Goal: Task Accomplishment & Management: Complete application form

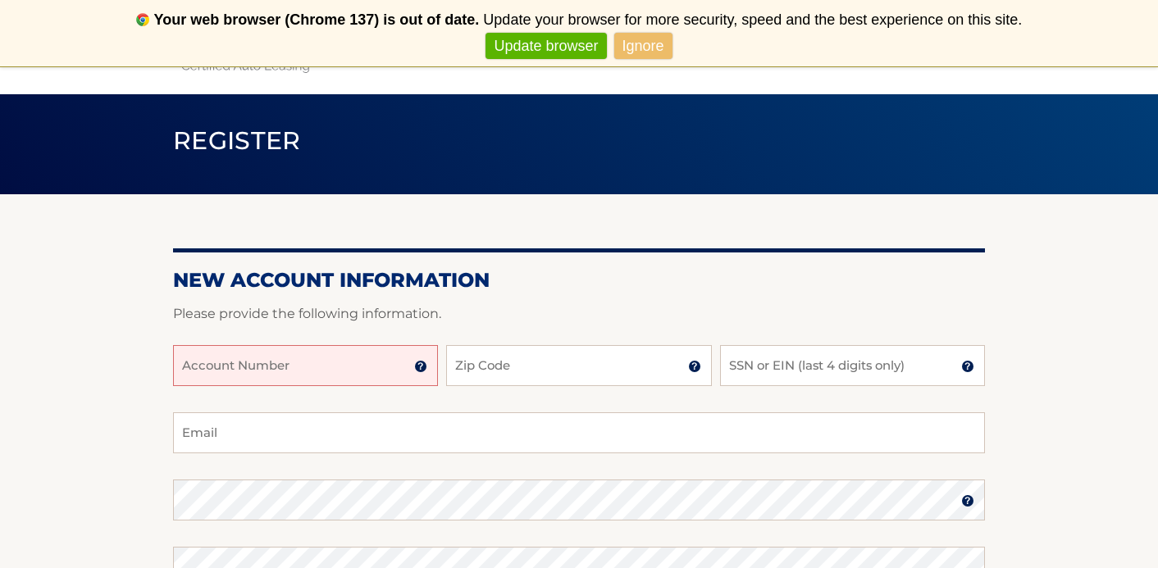
scroll to position [221, 0]
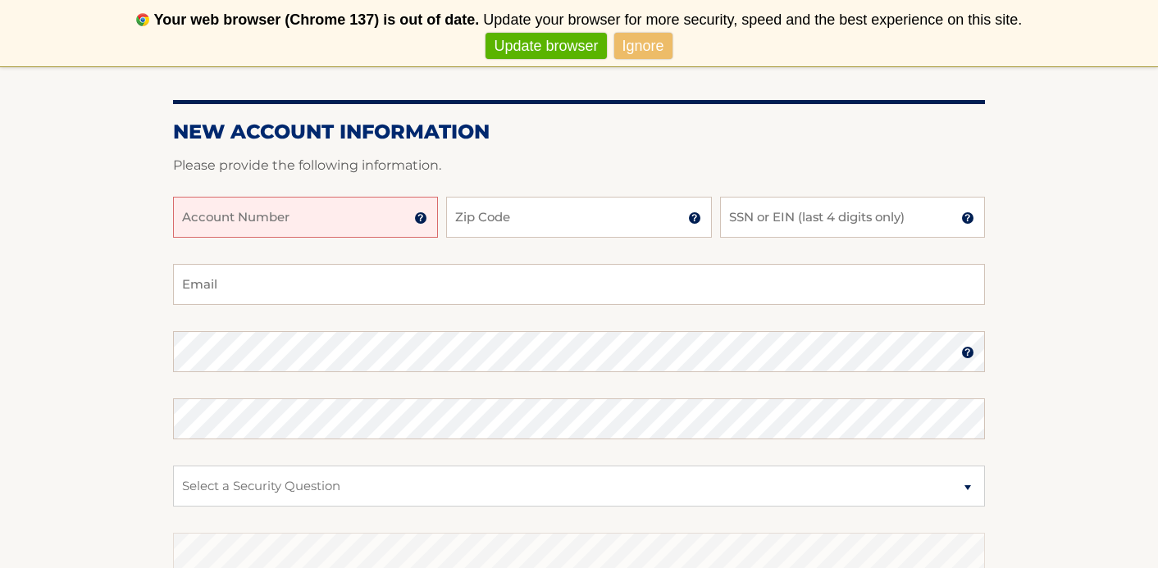
click at [347, 221] on input "Account Number" at bounding box center [305, 217] width 265 height 41
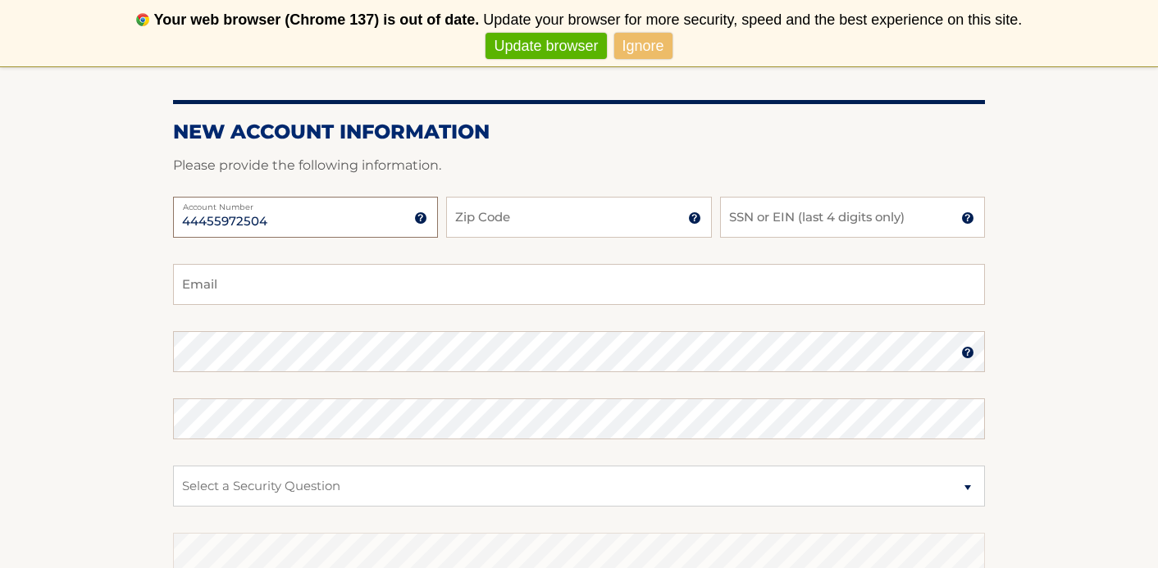
type input "44455972504"
click at [476, 220] on input "Zip Code" at bounding box center [578, 217] width 265 height 41
type input "10804"
click at [783, 217] on input "SSN or EIN (last 4 digits only)" at bounding box center [852, 217] width 265 height 41
type input "7815"
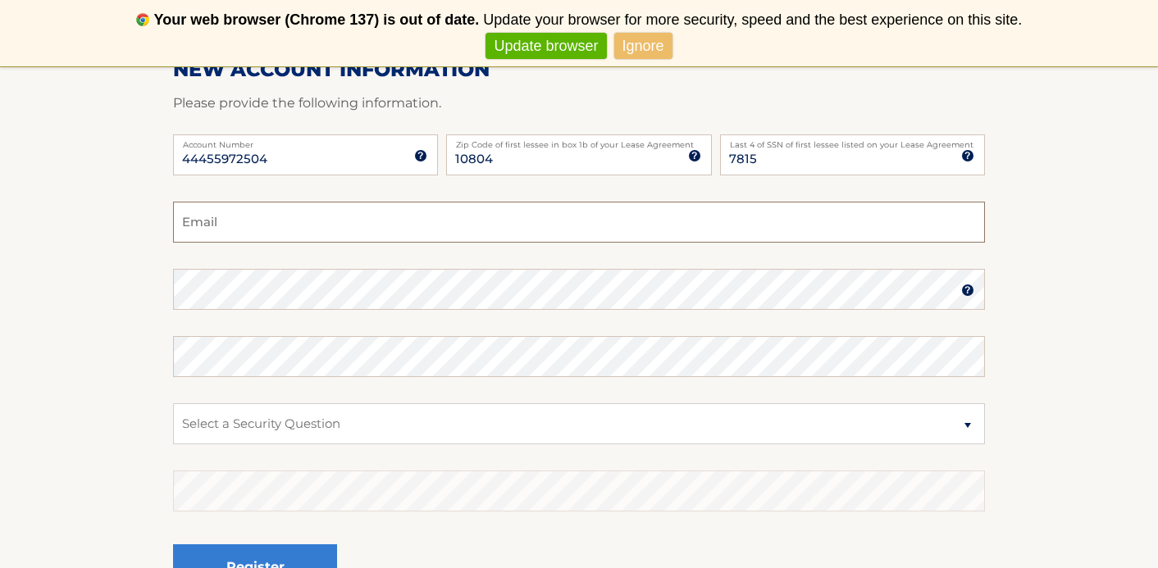
scroll to position [298, 0]
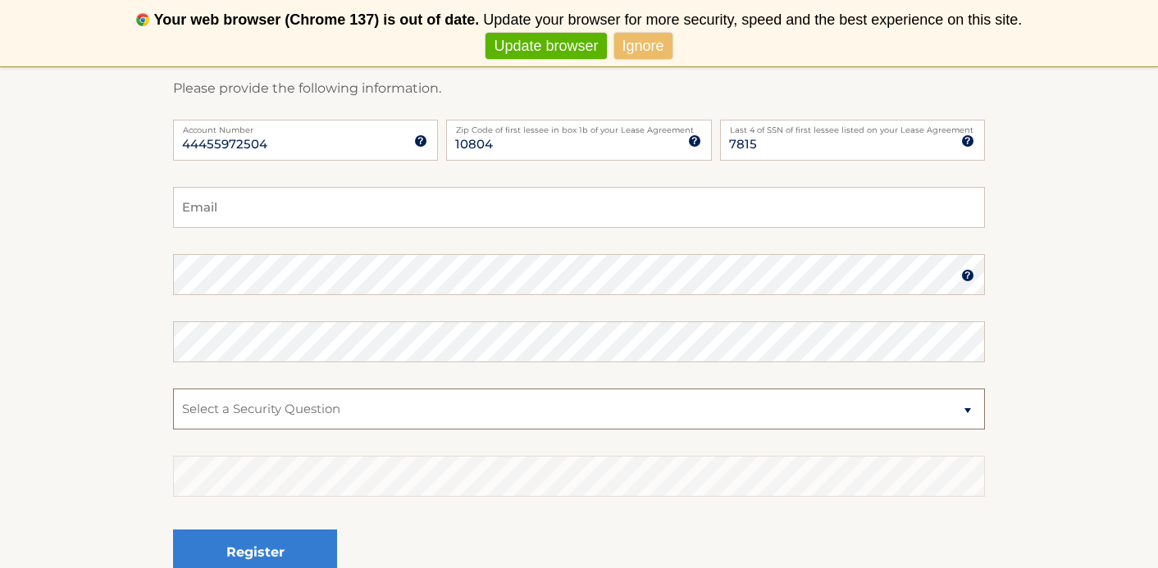
click at [712, 403] on select "Select a Security Question What was the name of your elementary school? What is…" at bounding box center [579, 409] width 812 height 41
select select "3"
click at [347, 207] on input "Email" at bounding box center [579, 207] width 812 height 41
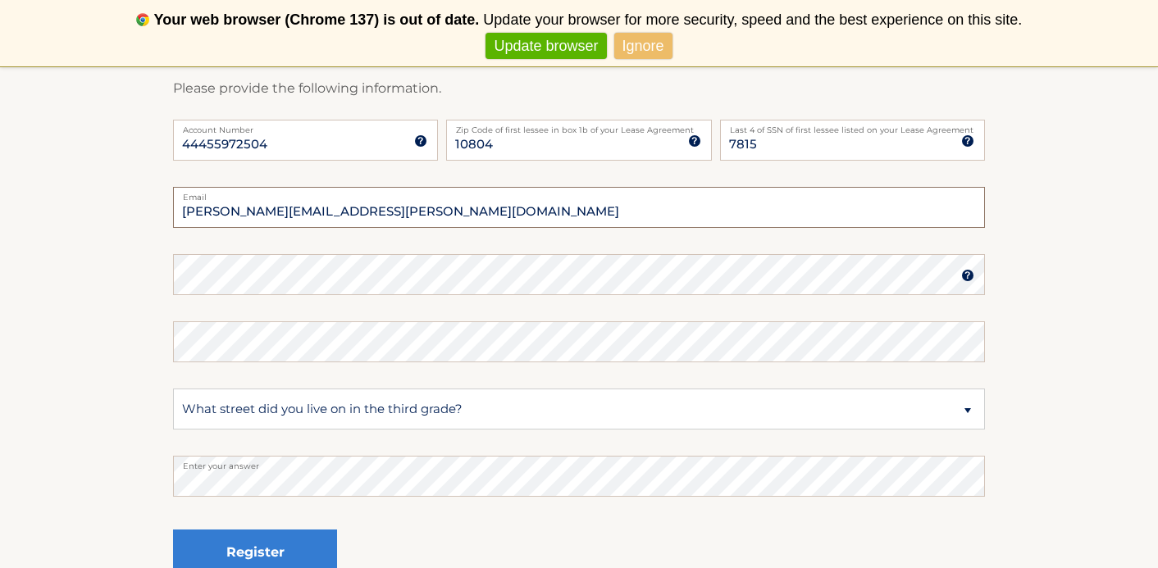
type input "ellen.fischel@gmail.com"
click at [967, 279] on img at bounding box center [967, 275] width 13 height 13
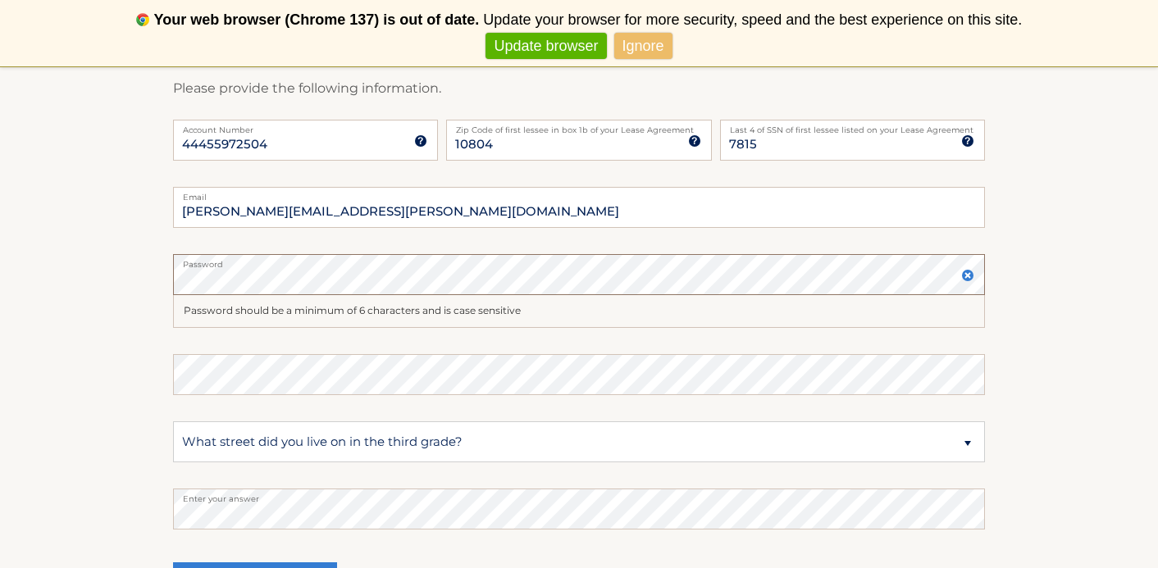
click at [129, 261] on section "New Account Information Please provide the following information. 44455972504 A…" at bounding box center [579, 305] width 1158 height 673
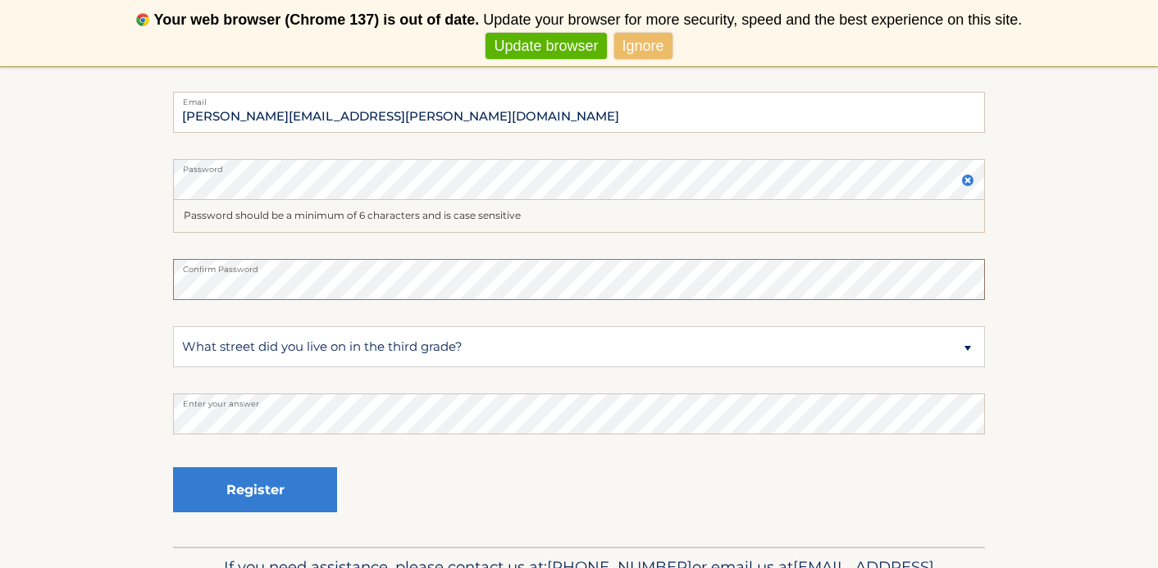
scroll to position [404, 0]
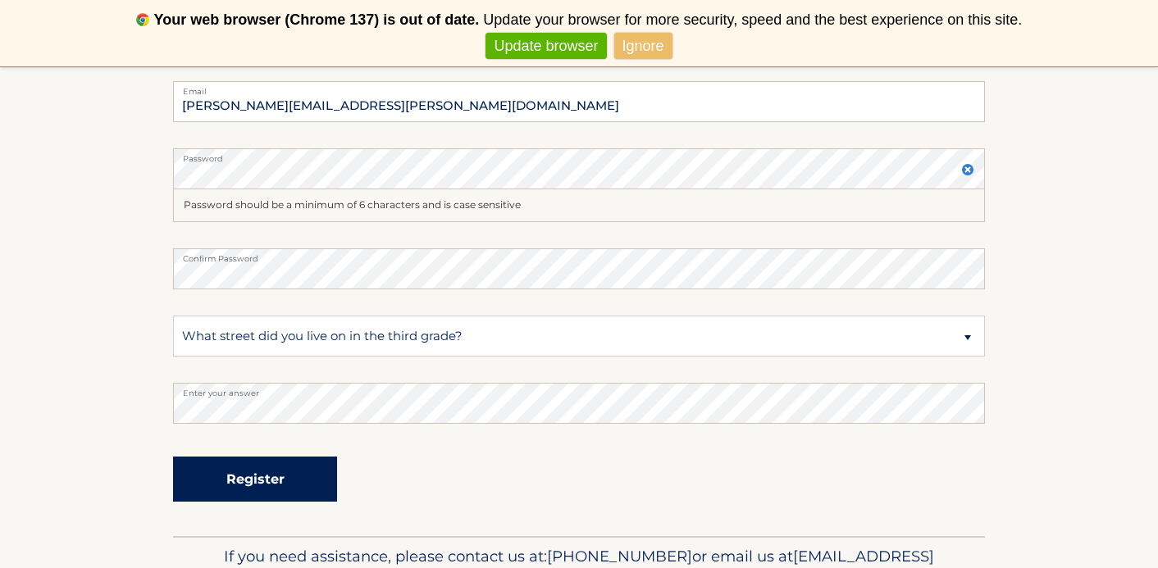
click at [225, 472] on button "Register" at bounding box center [255, 479] width 164 height 45
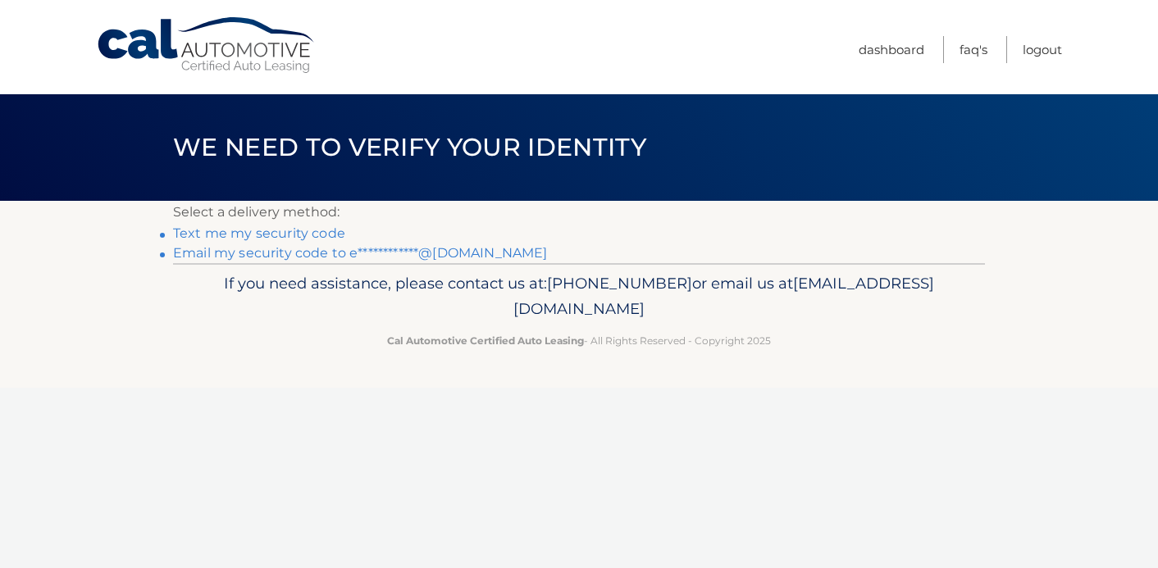
click at [263, 234] on link "Text me my security code" at bounding box center [259, 233] width 172 height 16
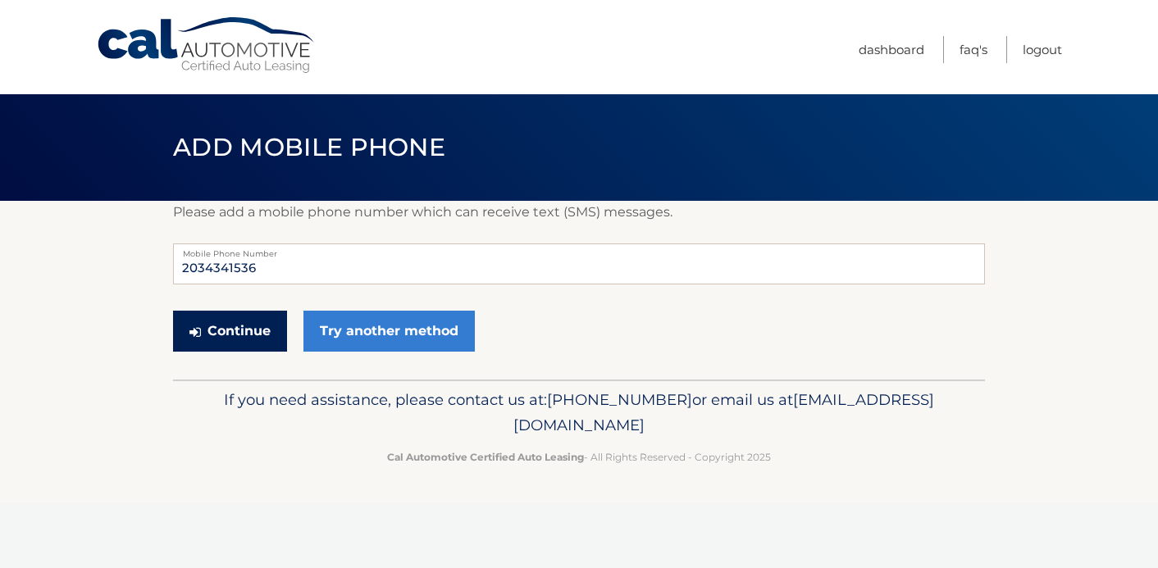
click at [243, 324] on button "Continue" at bounding box center [230, 331] width 114 height 41
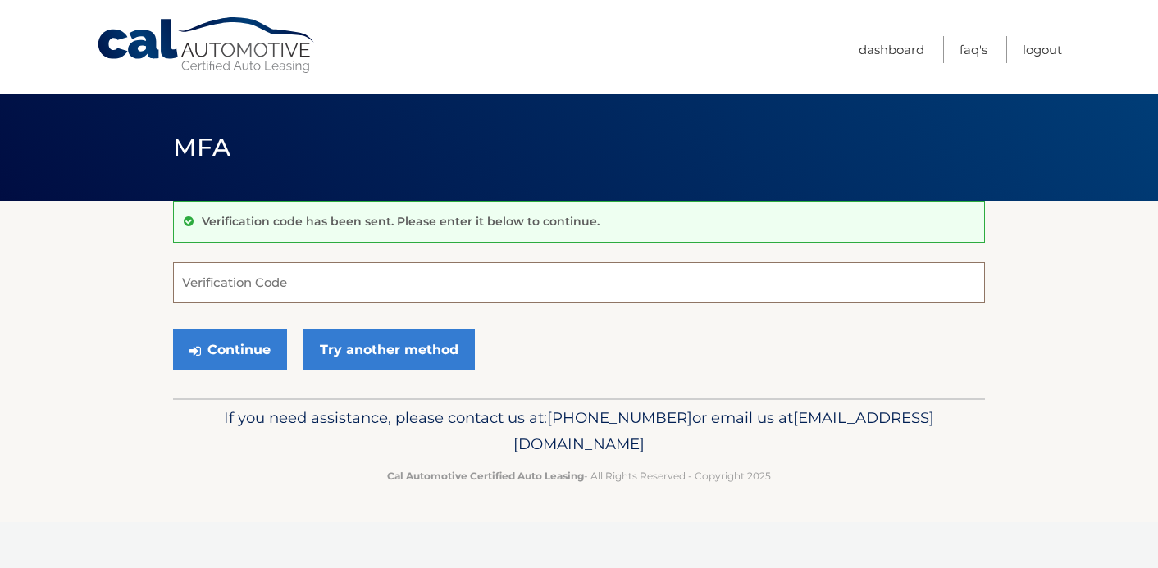
click at [276, 280] on input "Verification Code" at bounding box center [579, 282] width 812 height 41
type input "051641"
click at [236, 355] on button "Continue" at bounding box center [230, 350] width 114 height 41
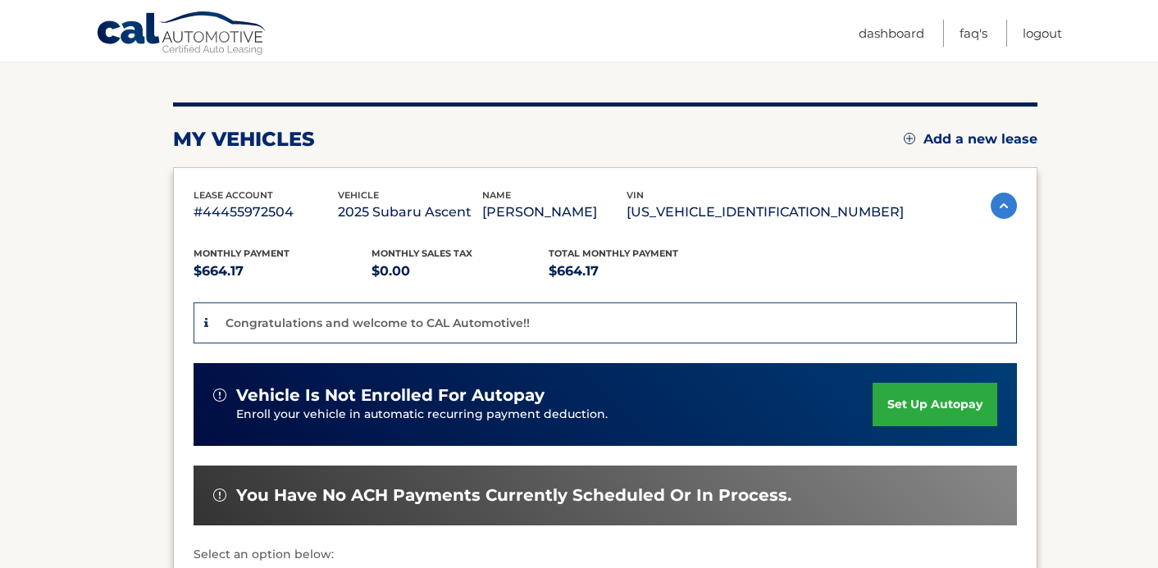
scroll to position [227, 0]
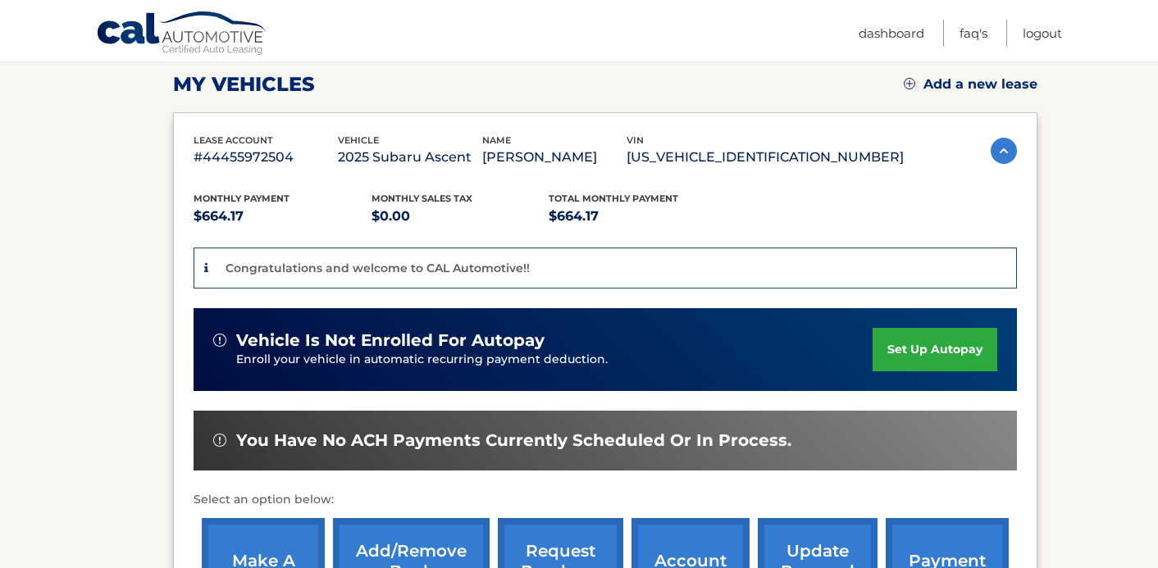
click at [928, 348] on link "set up autopay" at bounding box center [934, 349] width 125 height 43
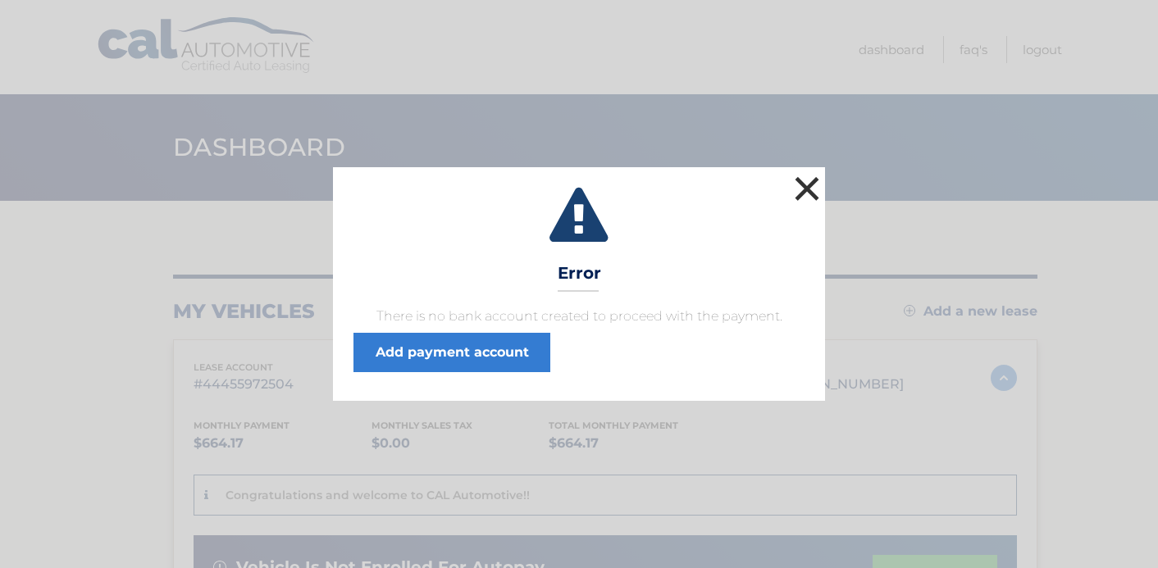
click at [804, 184] on button "×" at bounding box center [806, 188] width 33 height 33
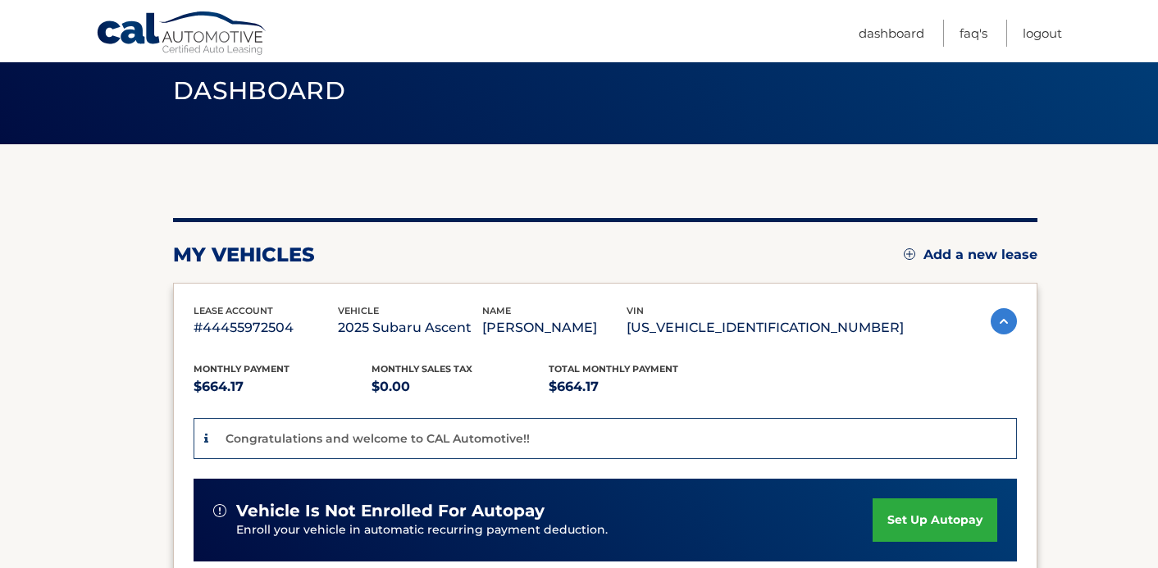
scroll to position [130, 0]
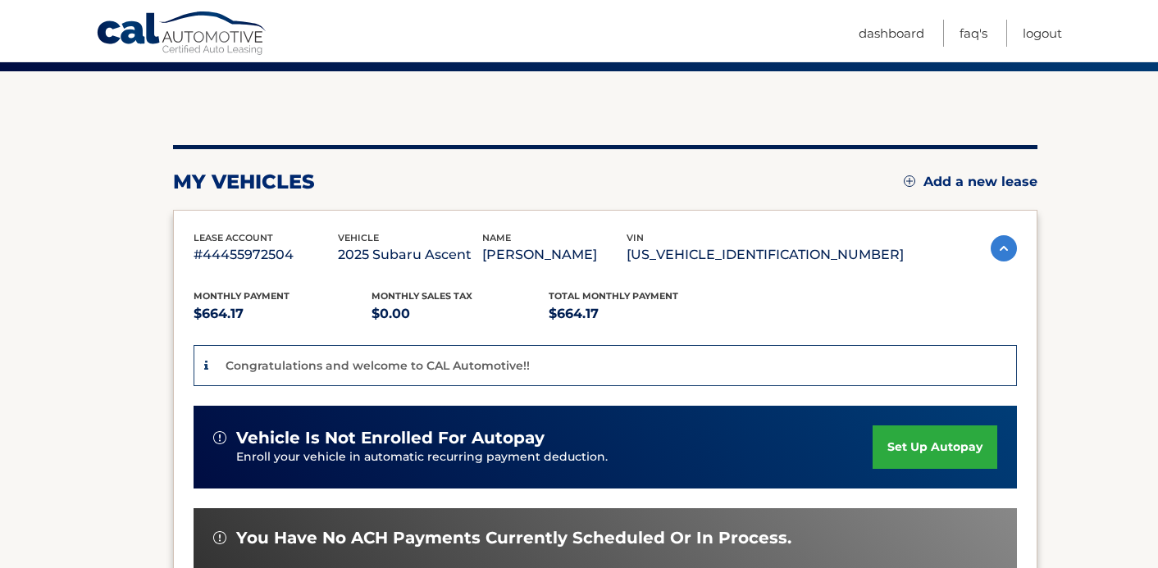
click at [922, 448] on link "set up autopay" at bounding box center [934, 447] width 125 height 43
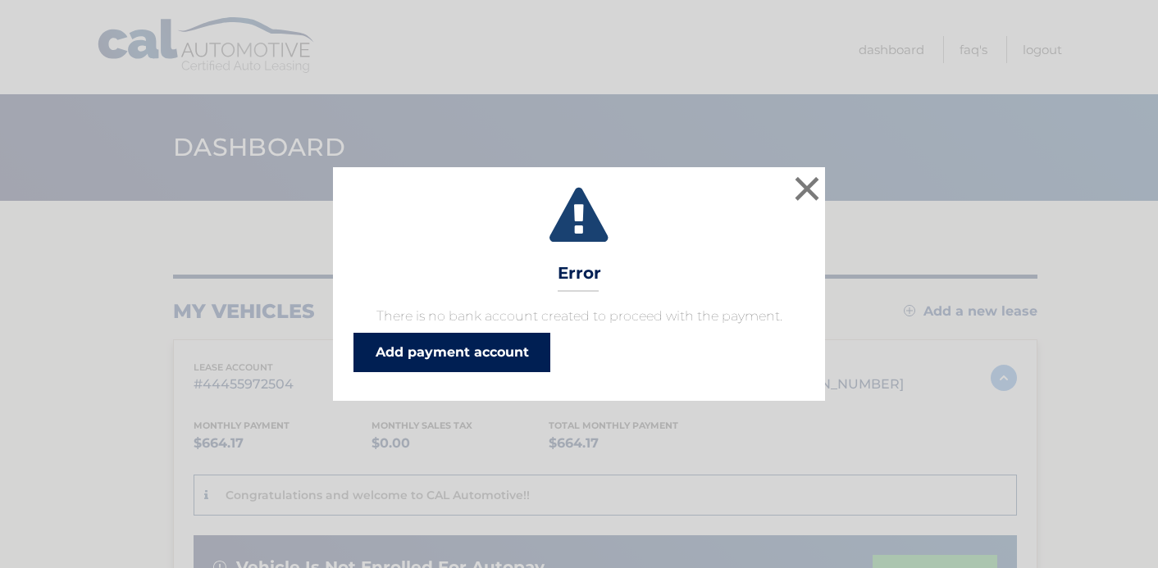
click at [486, 359] on link "Add payment account" at bounding box center [451, 352] width 197 height 39
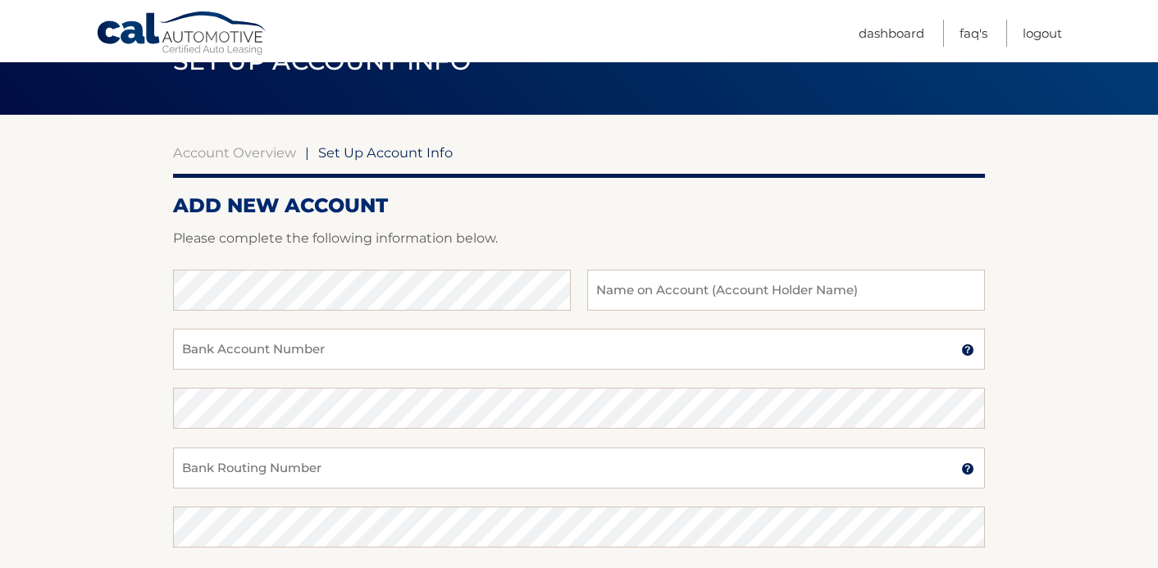
scroll to position [94, 0]
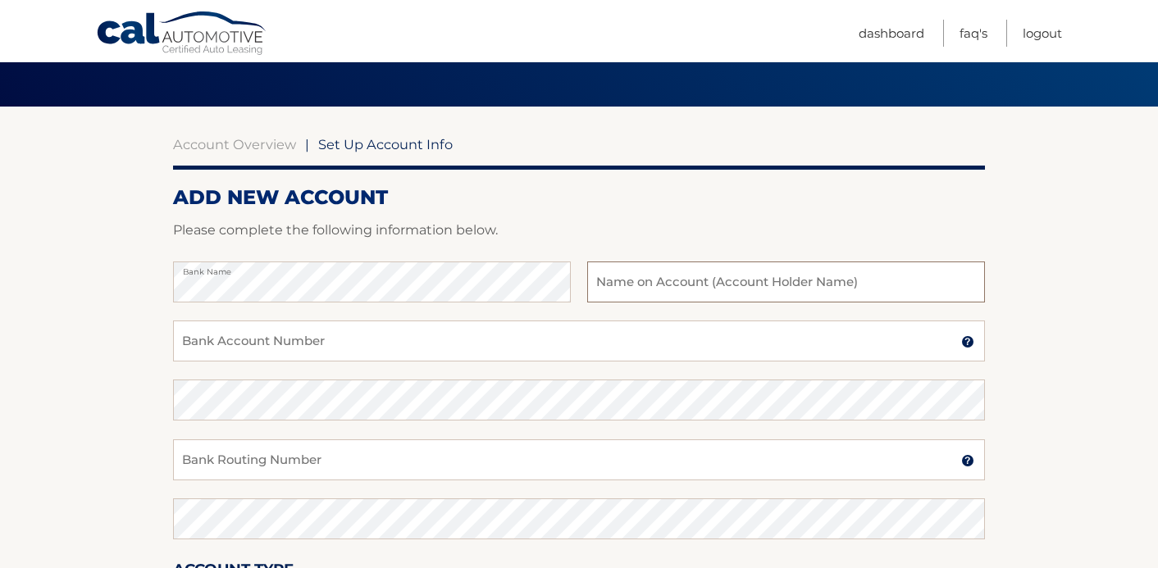
click at [689, 284] on input "text" at bounding box center [786, 282] width 398 height 41
type input "Ellen Fischel"
click at [480, 357] on input "Bank Account Number" at bounding box center [579, 341] width 812 height 41
type input "7869534722"
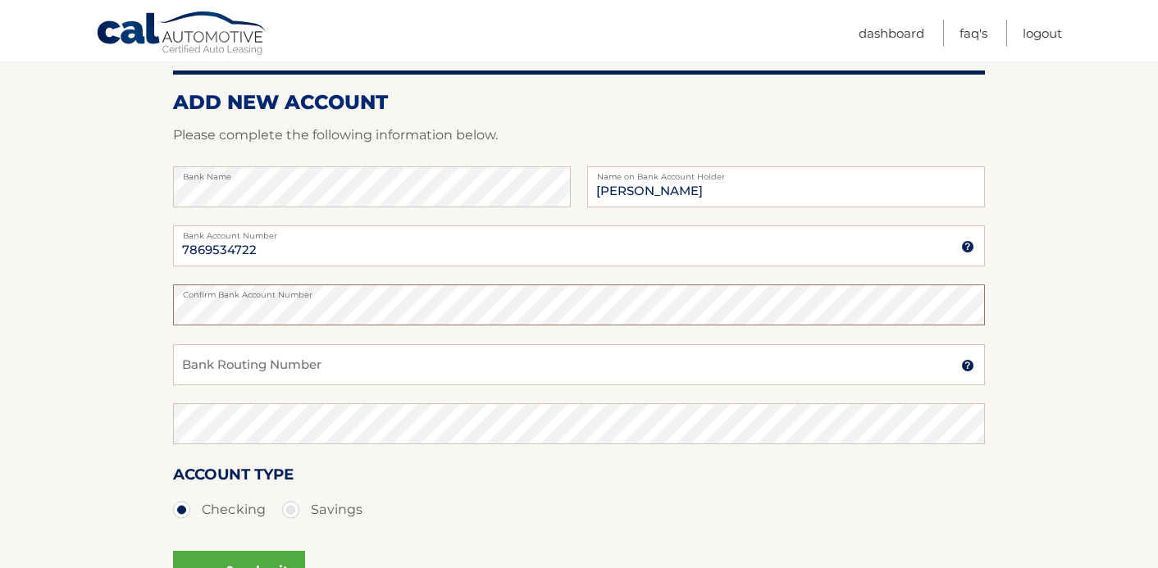
scroll to position [198, 0]
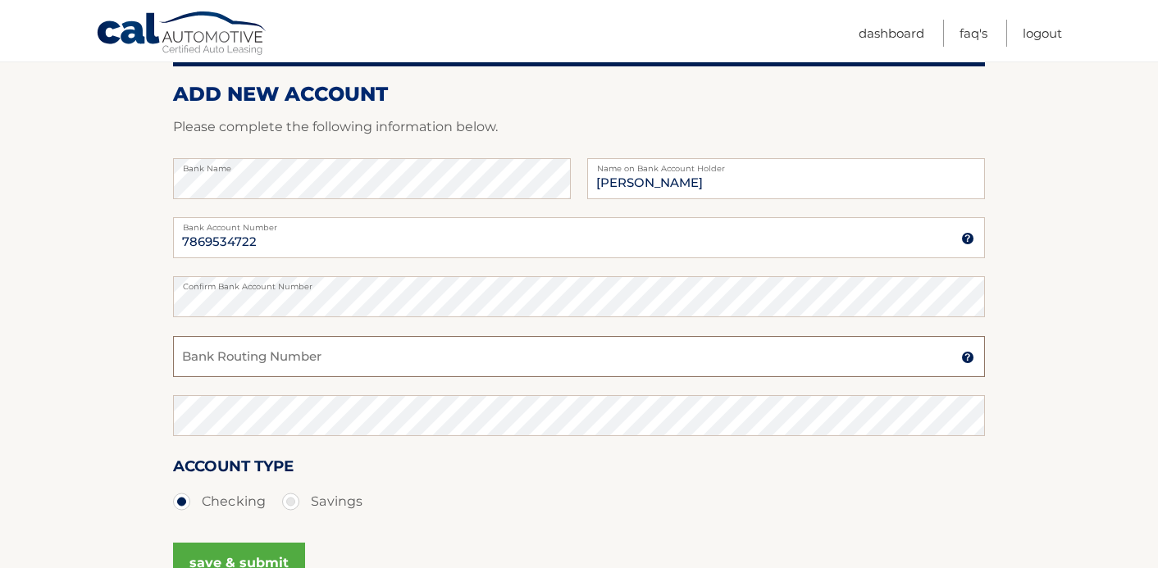
click at [294, 371] on input "Bank Routing Number" at bounding box center [579, 356] width 812 height 41
click at [292, 360] on input "Bank Routing Number" at bounding box center [579, 356] width 812 height 41
click at [344, 354] on input "Bank Routing Number" at bounding box center [579, 356] width 812 height 41
paste input "031201360"
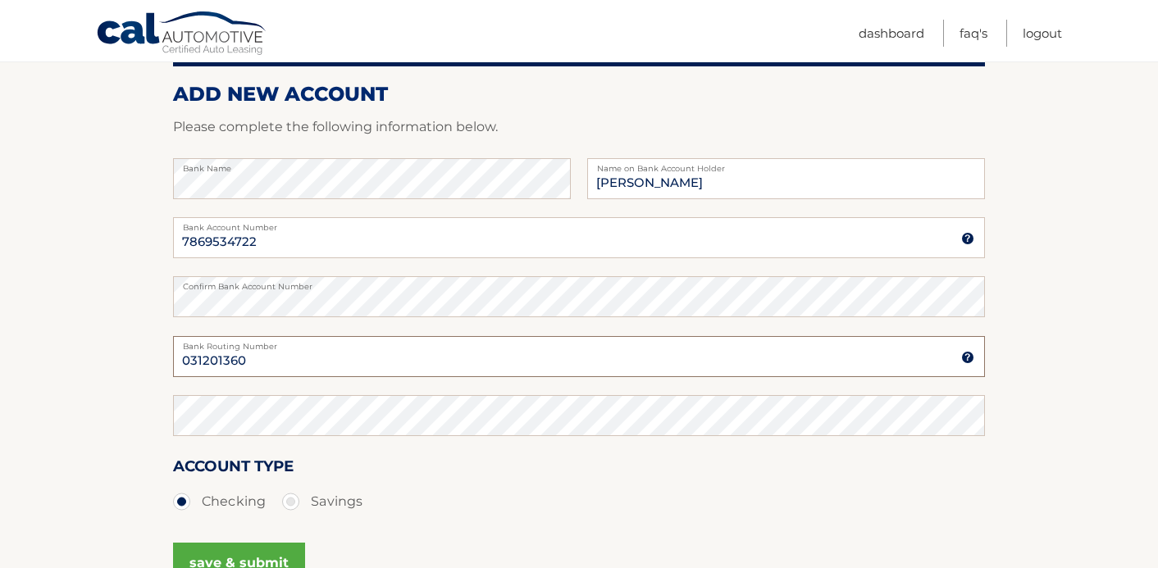
type input "031201360"
click at [517, 462] on div "Account Type Checking Savings" at bounding box center [579, 485] width 812 height 63
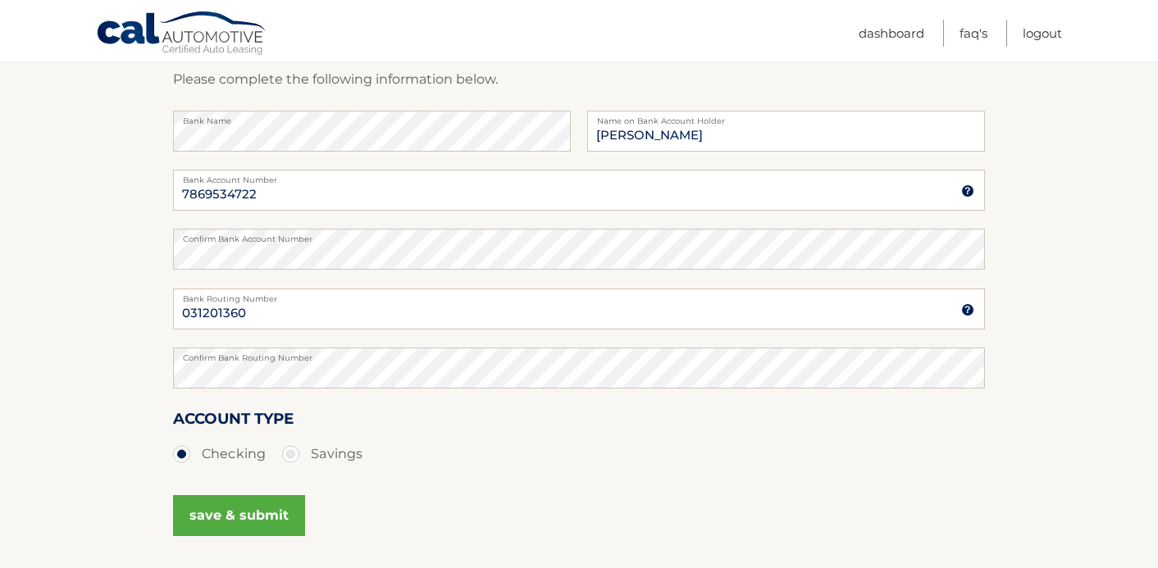
scroll to position [241, 0]
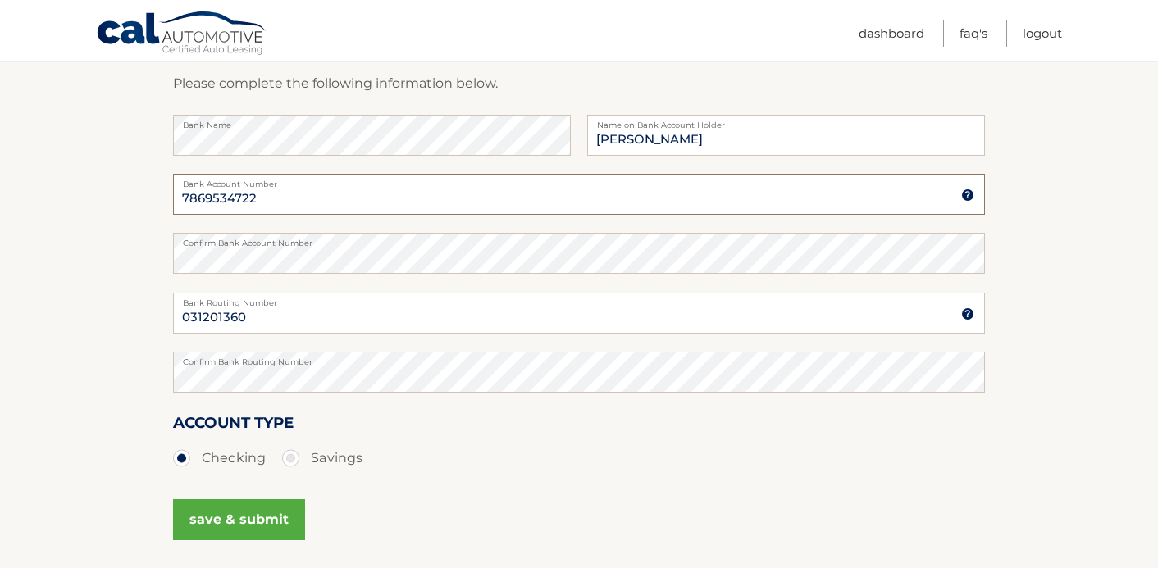
drag, startPoint x: 188, startPoint y: 196, endPoint x: 318, endPoint y: 193, distance: 130.4
click at [318, 193] on input "7869534722" at bounding box center [579, 194] width 812 height 41
paste input "7869534722"
type input "7869534722"
click at [128, 262] on section "Account Overview | Set Up Account Info ADD NEW ACCOUNT Please complete the foll…" at bounding box center [579, 273] width 1158 height 626
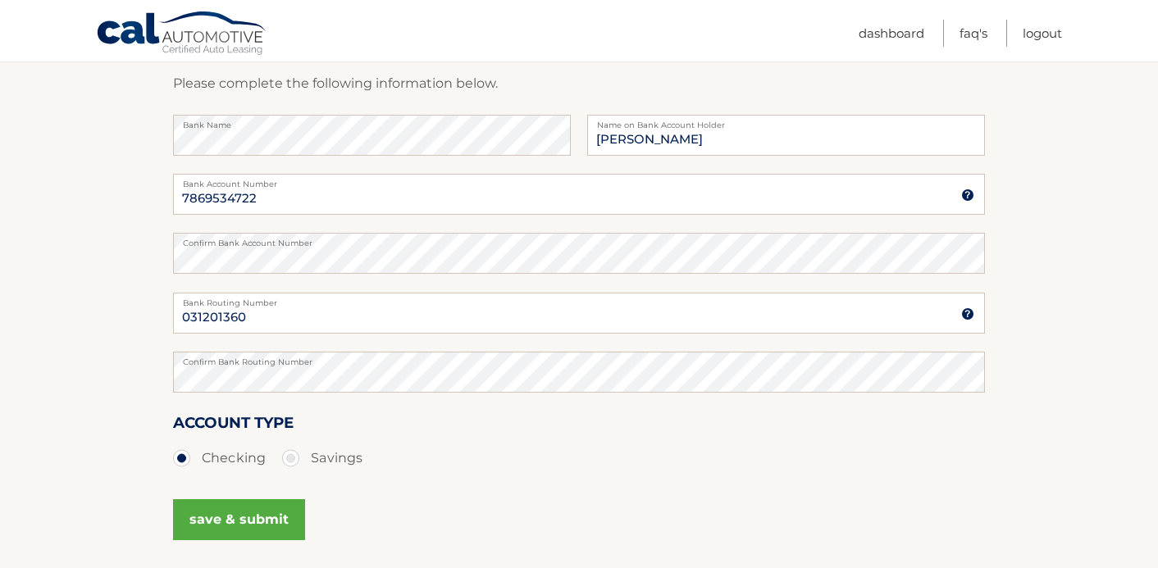
click at [219, 522] on button "save & submit" at bounding box center [239, 519] width 132 height 41
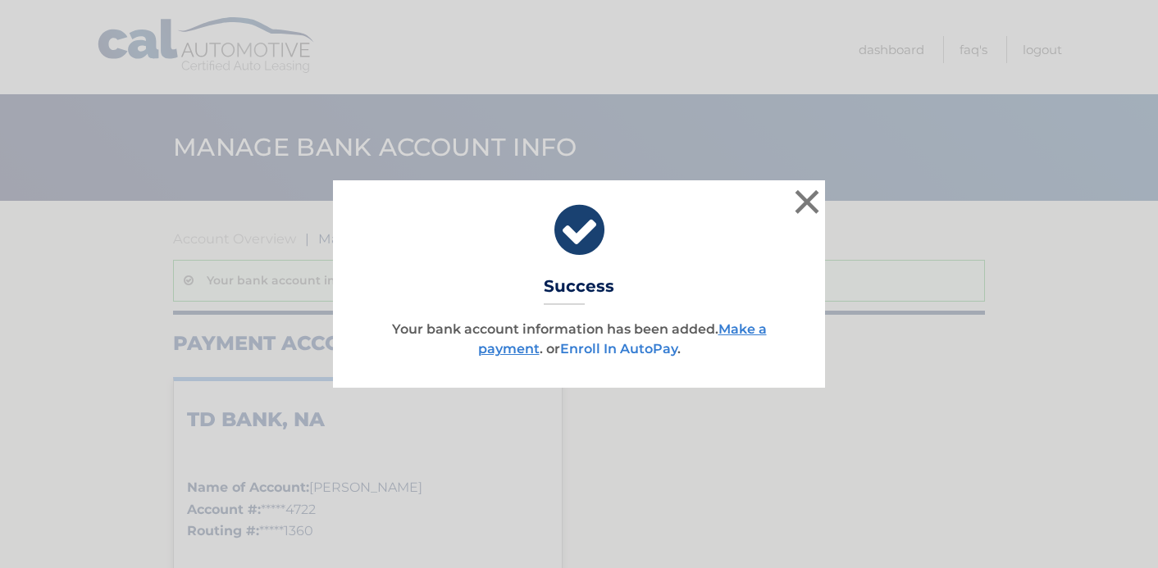
click at [627, 349] on link "Enroll In AutoPay" at bounding box center [618, 349] width 117 height 16
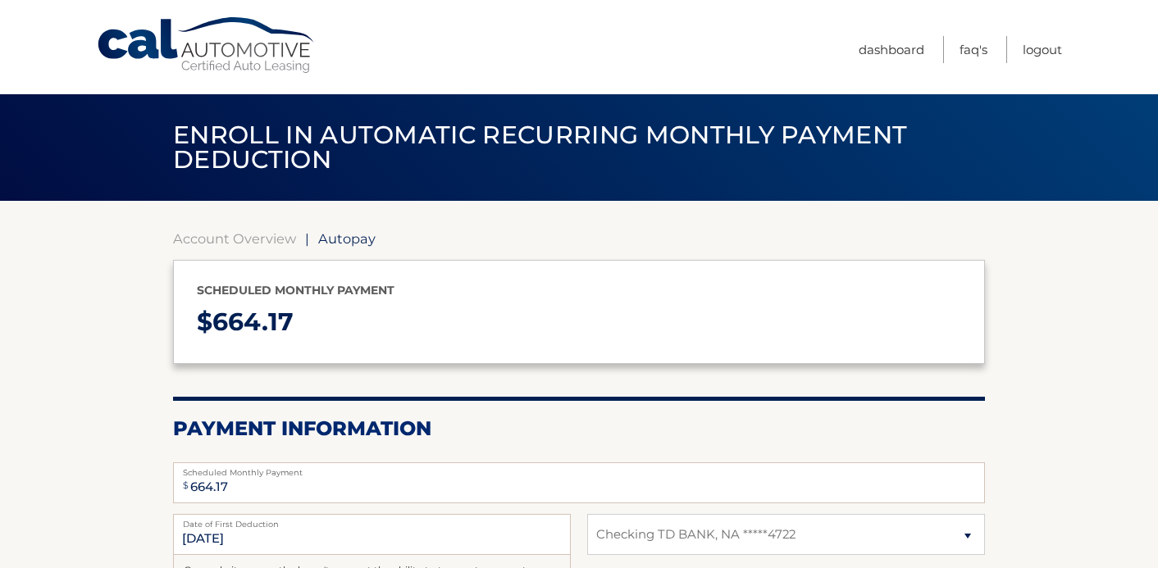
select select "Y2IyNTlkNWItYjJiNC00NTBmLWJiOGMtNmI3OWU3YTAxYjYy"
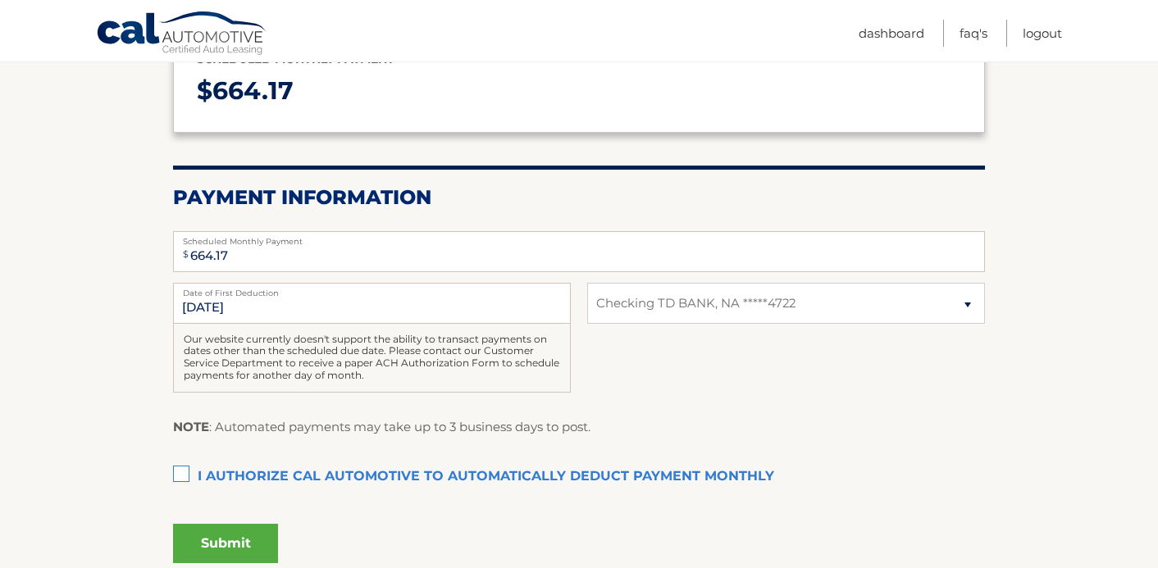
scroll to position [243, 0]
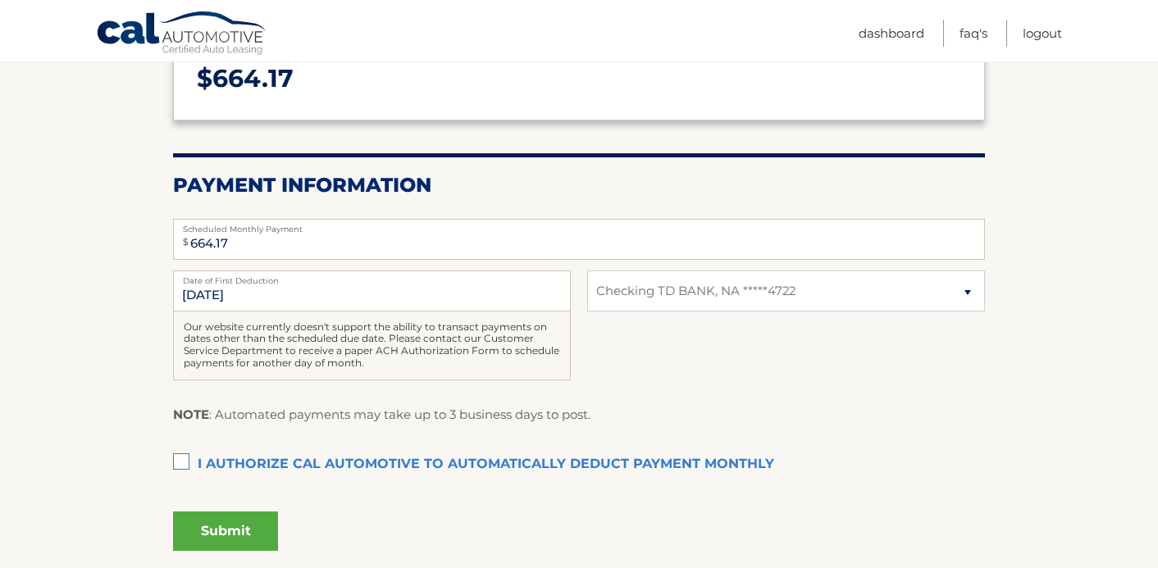
click at [180, 462] on label "I authorize cal automotive to automatically deduct payment monthly This checkbo…" at bounding box center [579, 464] width 812 height 33
click at [0, 0] on input "I authorize cal automotive to automatically deduct payment monthly This checkbo…" at bounding box center [0, 0] width 0 height 0
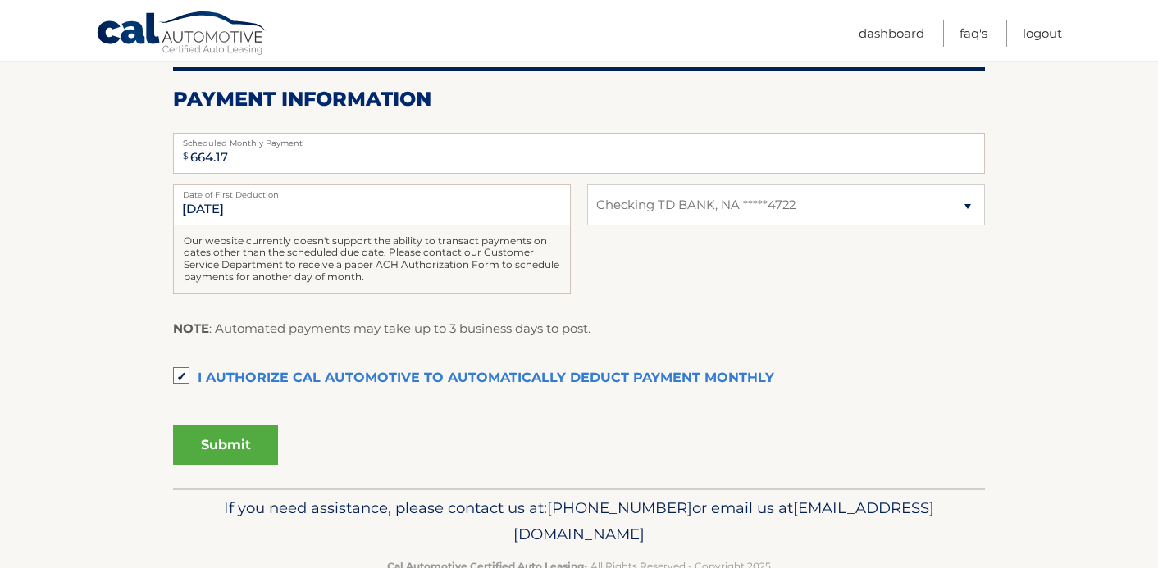
click at [214, 444] on button "Submit" at bounding box center [225, 445] width 105 height 39
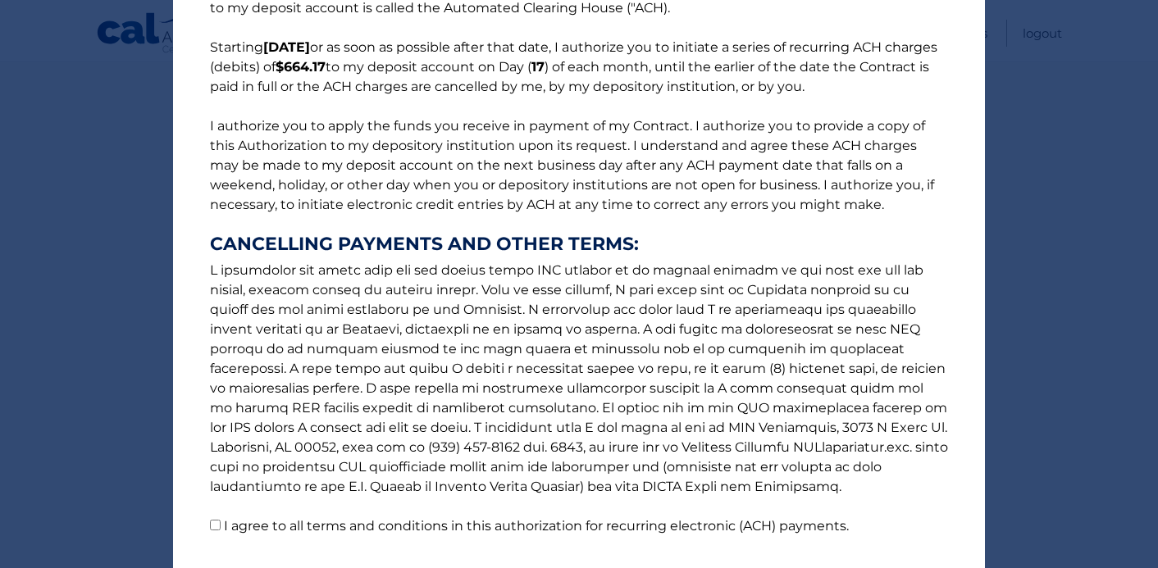
scroll to position [225, 0]
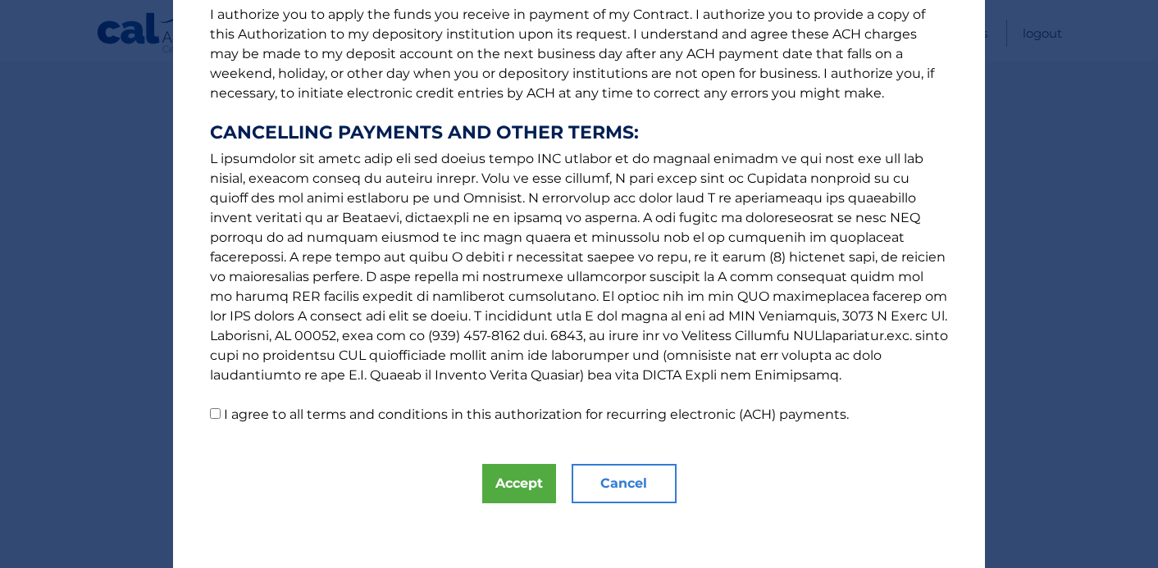
click at [208, 409] on p "The words "I" "me" and "my" mean any identified Customer who signs this Authori…" at bounding box center [578, 116] width 771 height 617
click at [216, 414] on input "I agree to all terms and conditions in this authorization for recurring electro…" at bounding box center [215, 413] width 11 height 11
checkbox input "true"
click at [506, 493] on button "Accept" at bounding box center [519, 483] width 74 height 39
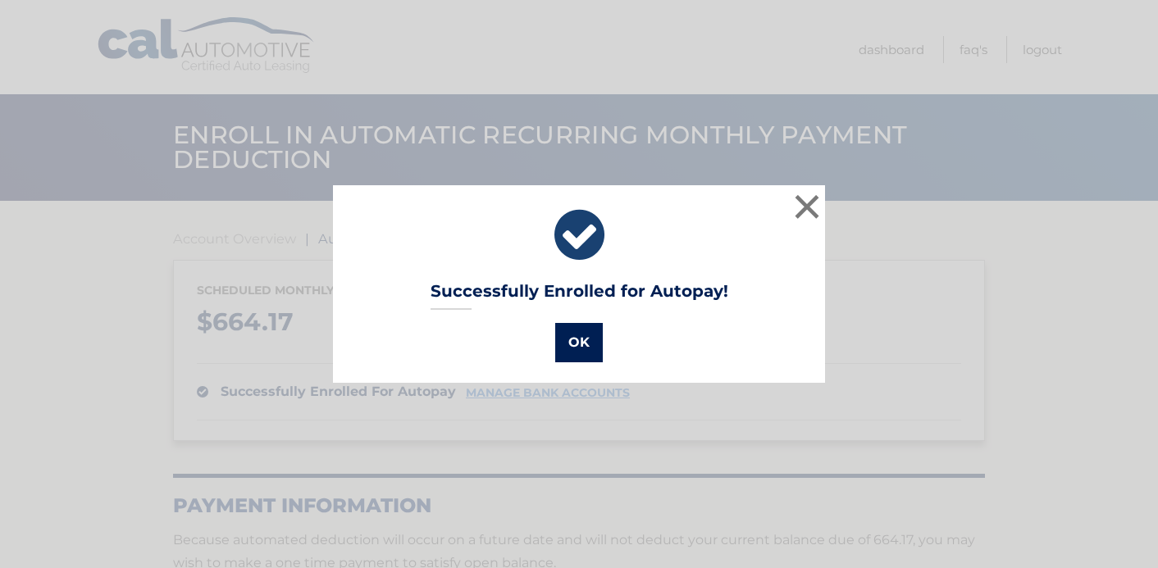
click at [578, 338] on button "OK" at bounding box center [579, 342] width 48 height 39
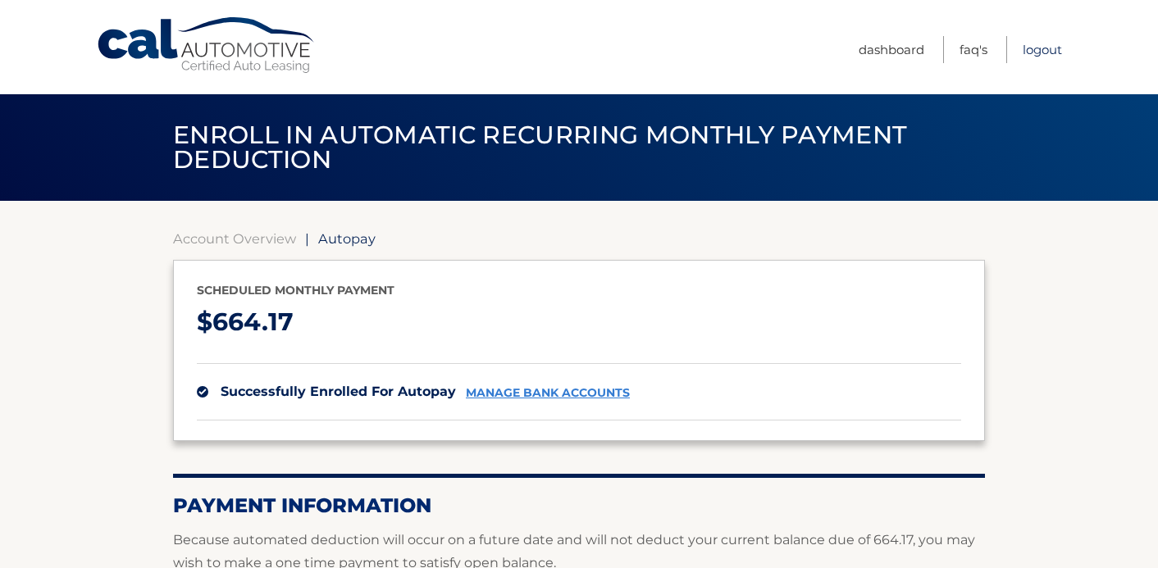
click at [1034, 41] on link "Logout" at bounding box center [1041, 49] width 39 height 27
